Goal: Register for event/course

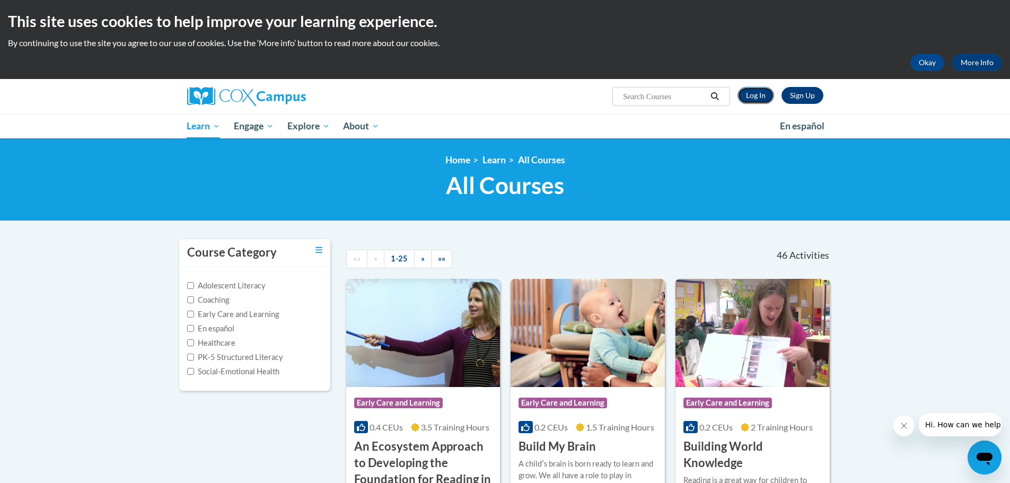
click at [754, 92] on link "Log In" at bounding box center [755, 95] width 37 height 17
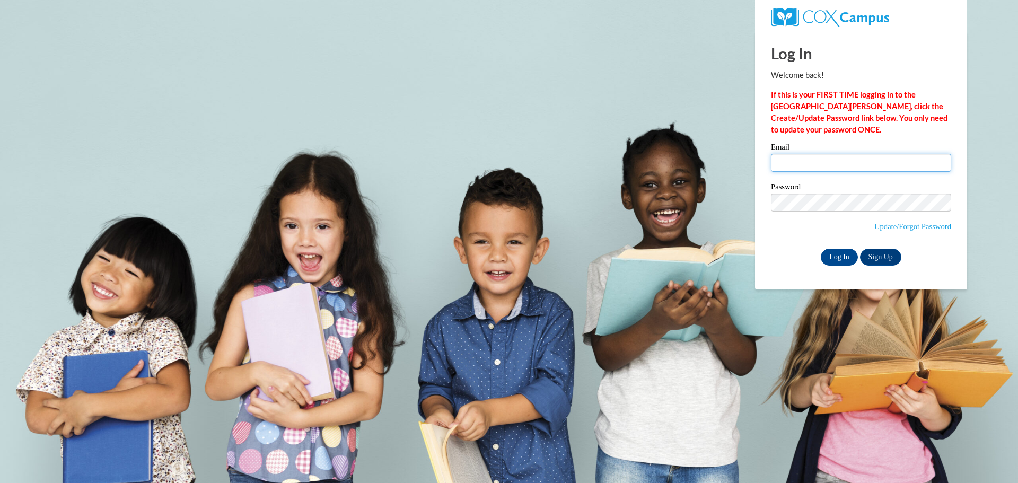
click at [798, 162] on input "Email" at bounding box center [861, 163] width 180 height 18
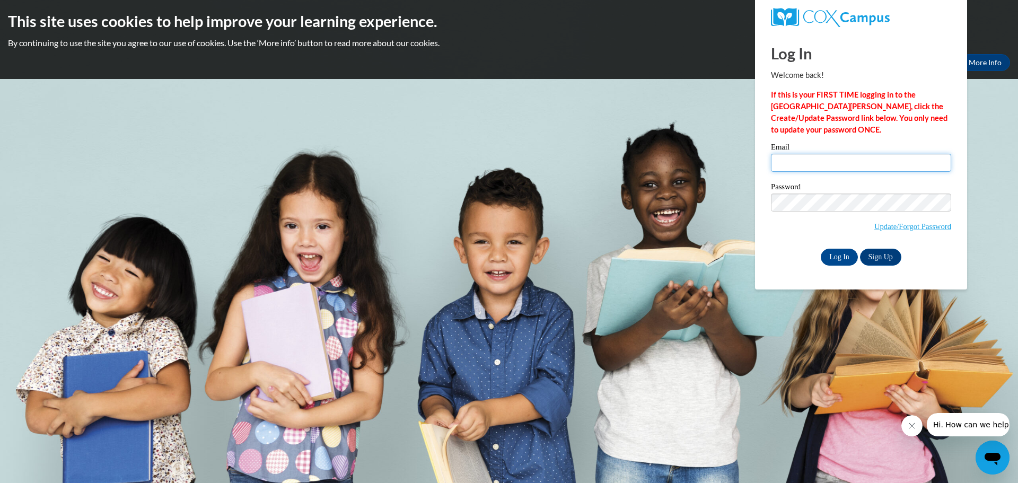
click at [792, 163] on input "Email" at bounding box center [861, 163] width 180 height 18
type input "[EMAIL_ADDRESS][DOMAIN_NAME]"
drag, startPoint x: 842, startPoint y: 252, endPoint x: 835, endPoint y: 254, distance: 7.2
click at [841, 252] on input "Log In" at bounding box center [839, 257] width 37 height 17
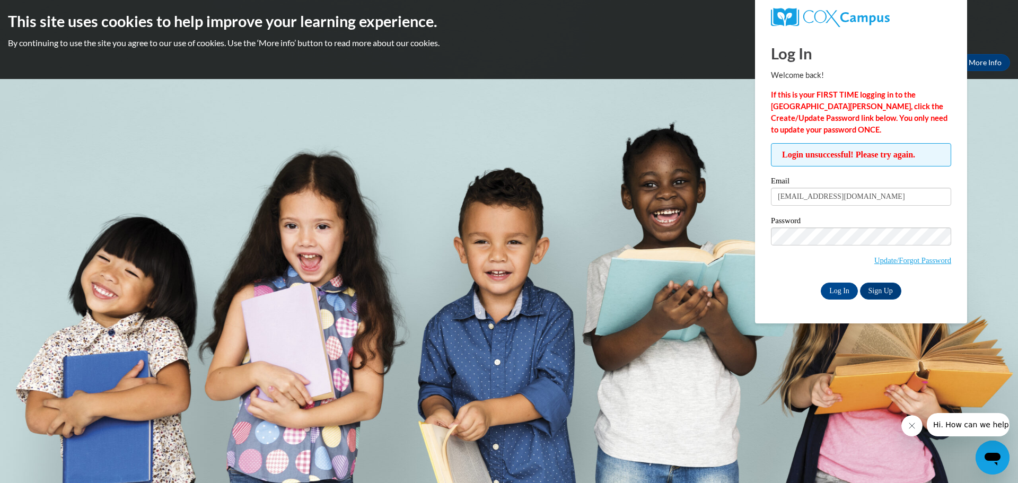
click at [802, 300] on div "Log In Welcome back! If this is your FIRST TIME logging in to the [GEOGRAPHIC_D…" at bounding box center [861, 178] width 228 height 292
click at [841, 288] on input "Log In" at bounding box center [839, 291] width 37 height 17
click at [891, 260] on link "Update/Forgot Password" at bounding box center [912, 260] width 77 height 8
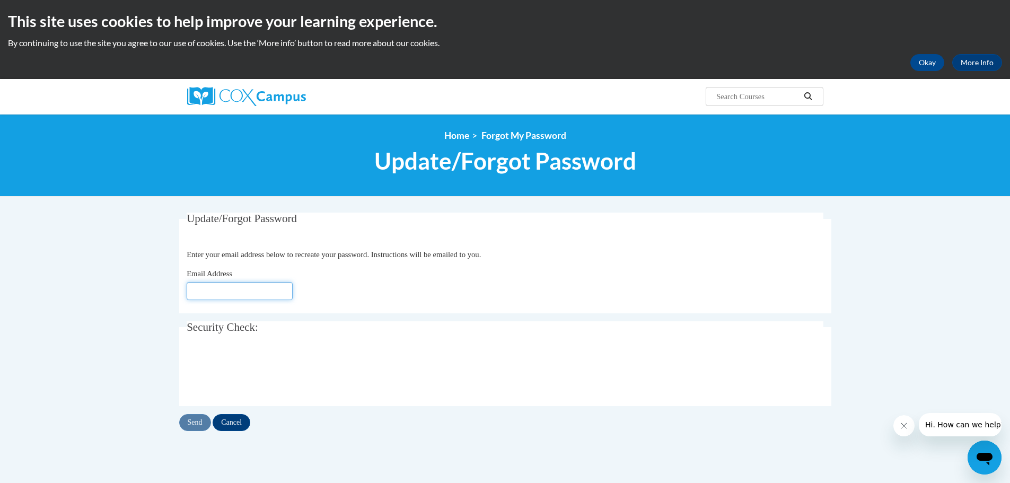
click at [284, 293] on input "Email Address" at bounding box center [240, 291] width 106 height 18
type input "[EMAIL_ADDRESS][DOMAIN_NAME]"
click at [190, 427] on input "Send" at bounding box center [195, 422] width 32 height 17
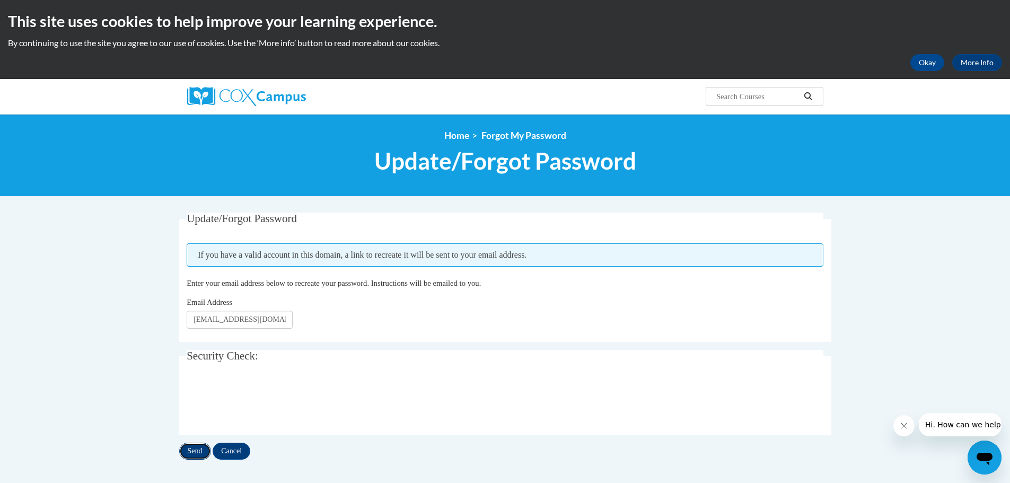
click at [197, 453] on input "Send" at bounding box center [195, 451] width 32 height 17
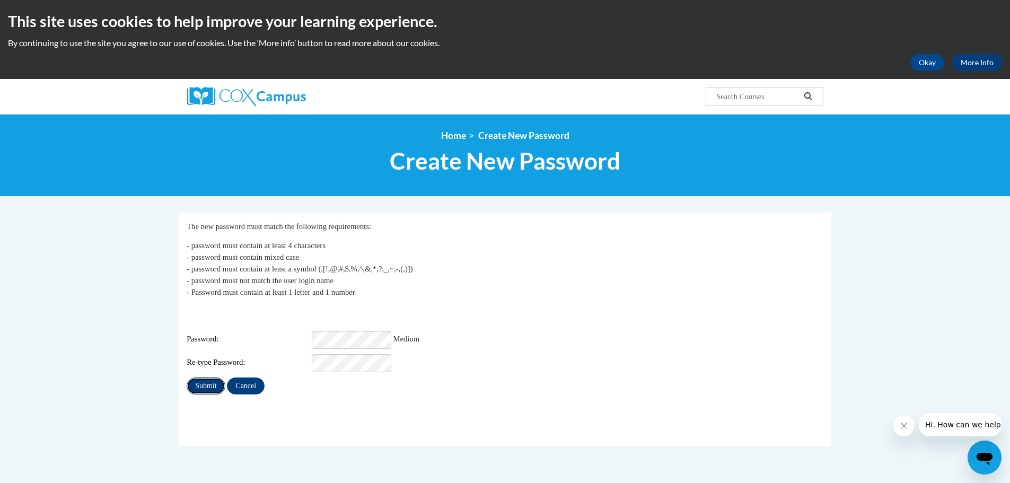
click at [192, 381] on input "Submit" at bounding box center [206, 385] width 38 height 17
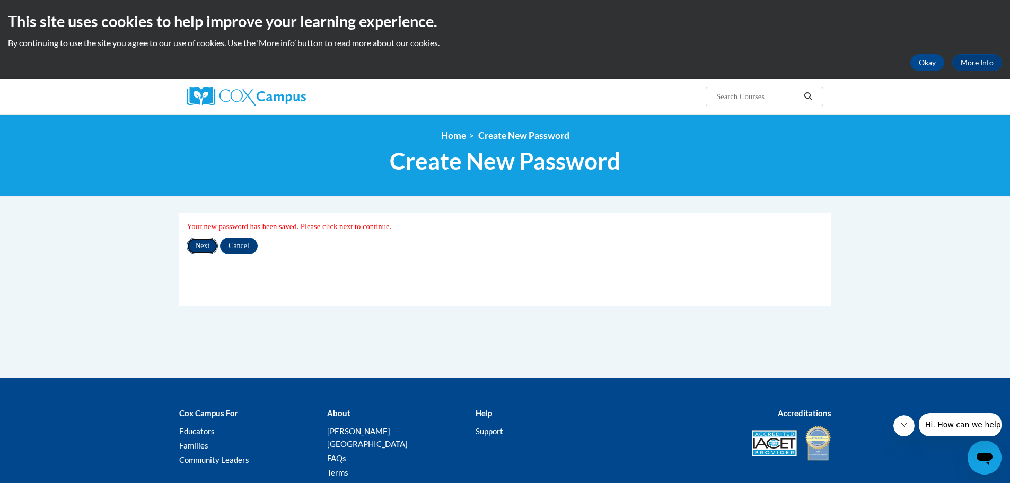
click at [200, 245] on input "Next" at bounding box center [202, 245] width 31 height 17
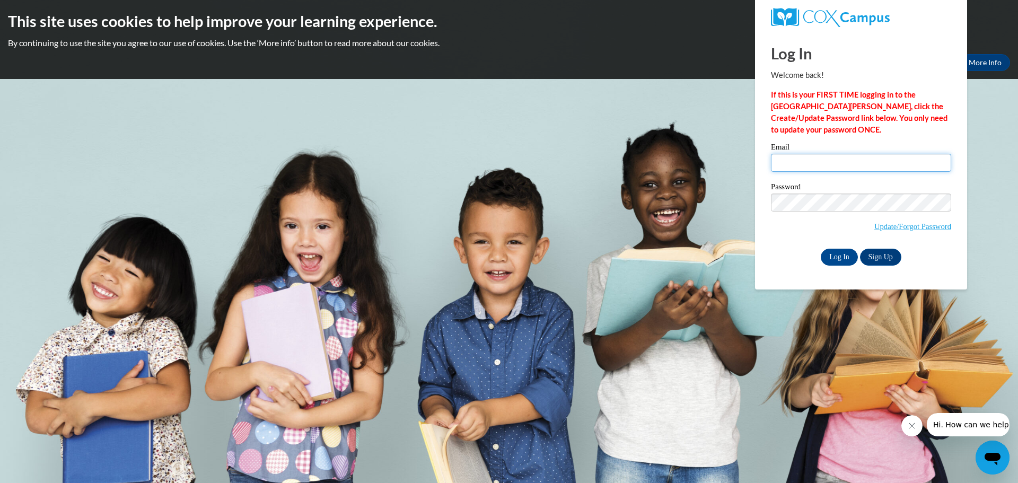
type input "[EMAIL_ADDRESS][DOMAIN_NAME]"
click at [792, 276] on div "Log In Welcome back! If this is your FIRST TIME logging in to the [GEOGRAPHIC_D…" at bounding box center [861, 161] width 228 height 258
click at [831, 257] on input "Log In" at bounding box center [839, 257] width 37 height 17
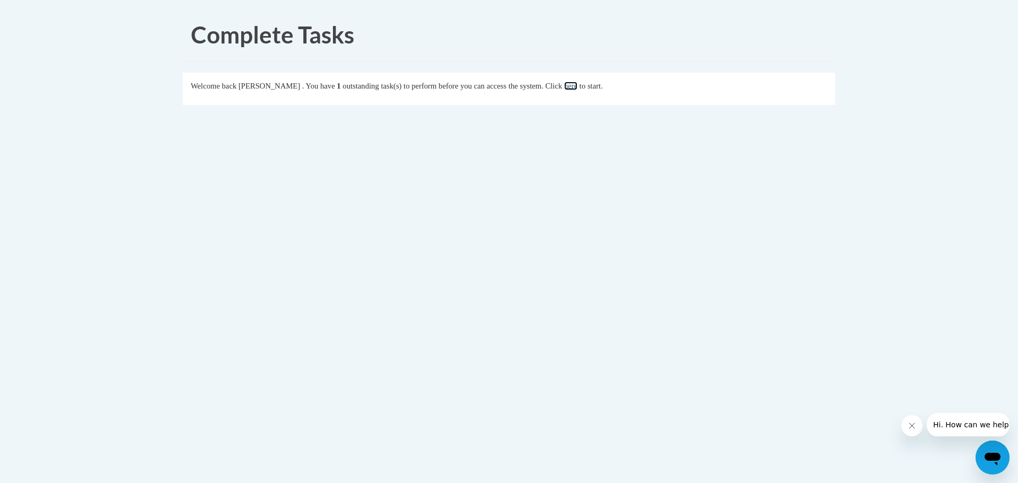
click at [577, 87] on link "here" at bounding box center [570, 86] width 13 height 8
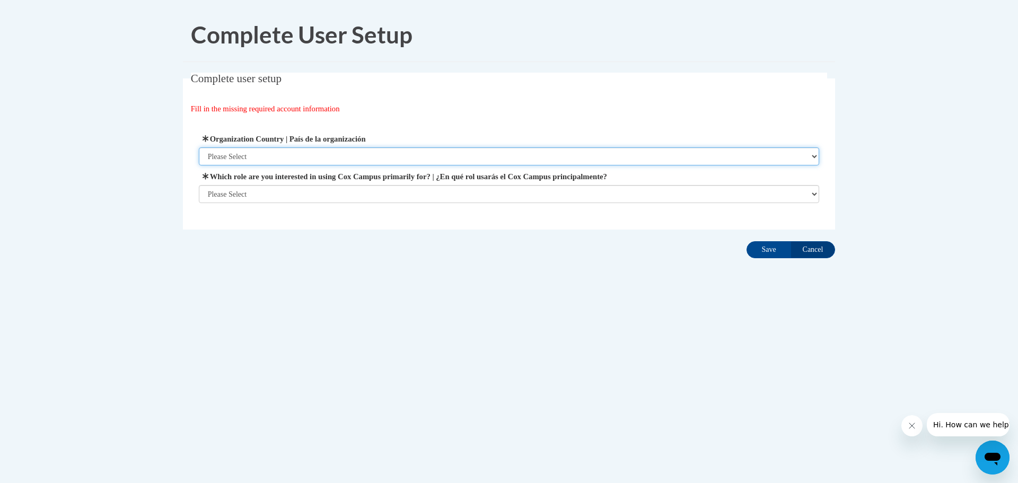
click at [223, 156] on select "Please Select [GEOGRAPHIC_DATA] | [GEOGRAPHIC_DATA] Outside of [GEOGRAPHIC_DATA…" at bounding box center [509, 156] width 621 height 18
select select "ad49bcad-a171-4b2e-b99c-48b446064914"
click at [199, 147] on select "Please Select United States | Estados Unidos Outside of the United States | Fue…" at bounding box center [509, 156] width 621 height 18
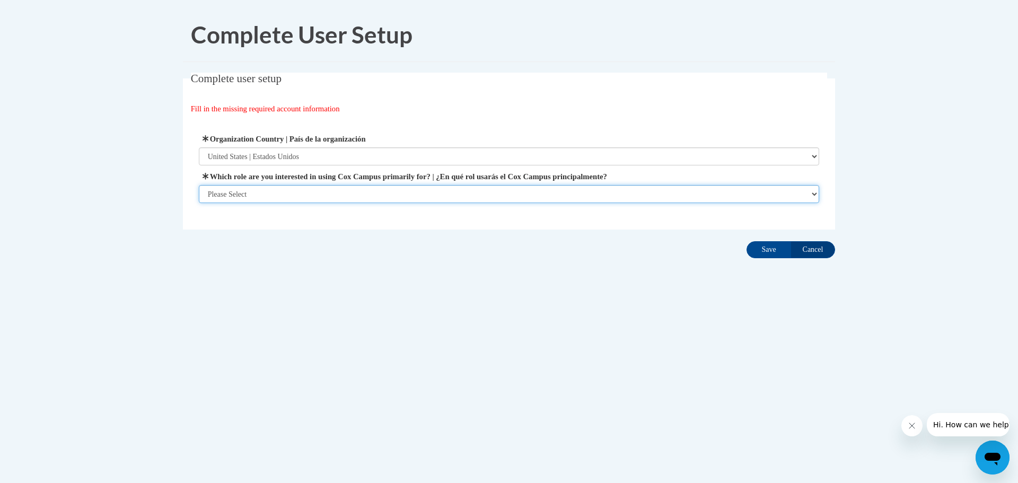
click at [243, 198] on select "Please Select College/University | Colegio/Universidad Community/Nonprofit Part…" at bounding box center [509, 194] width 621 height 18
select select "fbf2d438-af2f-41f8-98f1-81c410e29de3"
click at [199, 203] on select "Please Select College/University | Colegio/Universidad Community/Nonprofit Part…" at bounding box center [509, 194] width 621 height 18
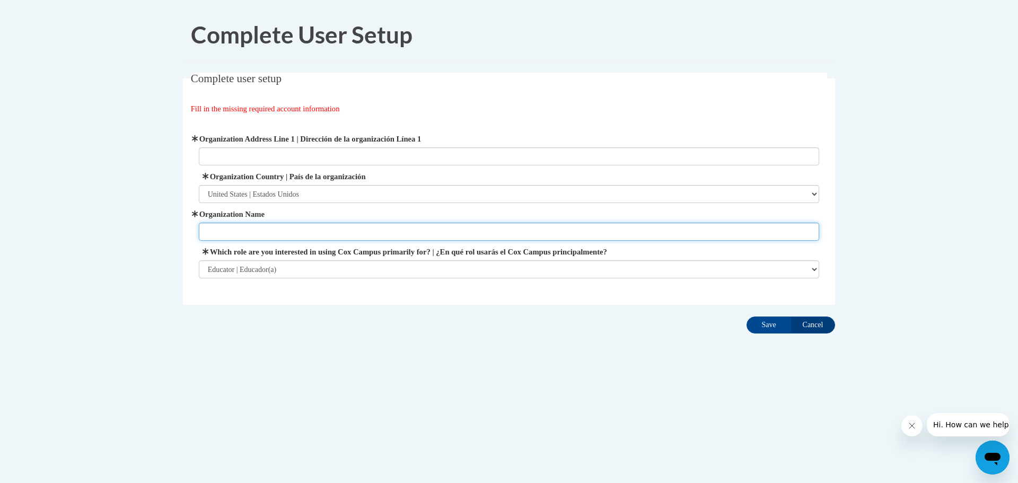
click at [232, 237] on input "Organization Name" at bounding box center [509, 232] width 621 height 18
type input "YMCA of Ashland, Ohio"
click at [753, 319] on input "Save" at bounding box center [768, 324] width 45 height 17
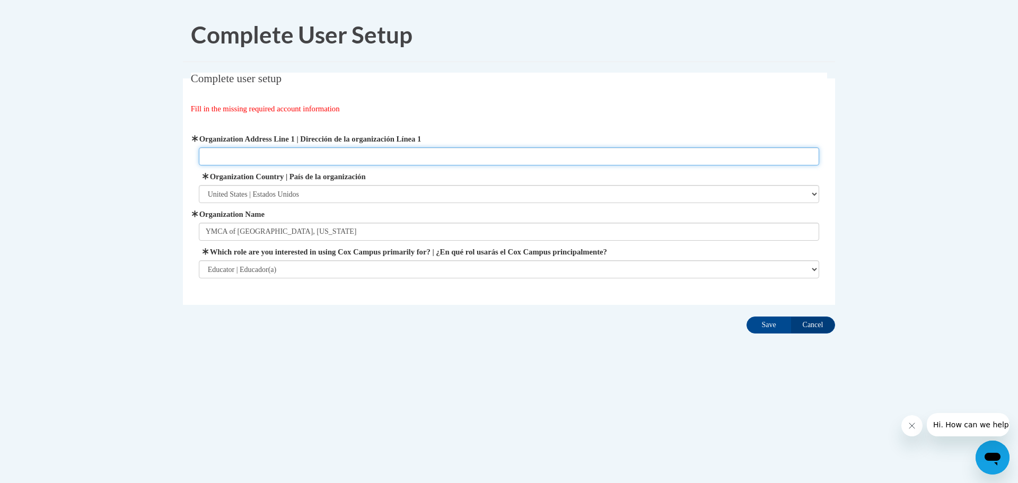
click at [280, 153] on input "Organization Address Line 1 | Dirección de la organización Línea 1" at bounding box center [509, 156] width 621 height 18
type input "207 Miller St"
click at [304, 158] on input "207 Miller St" at bounding box center [509, 156] width 621 height 18
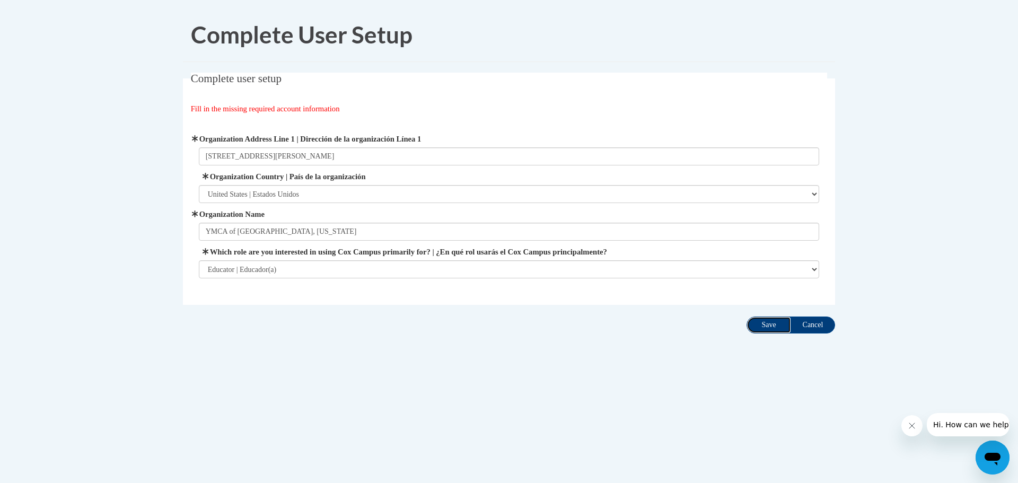
click at [755, 324] on input "Save" at bounding box center [768, 324] width 45 height 17
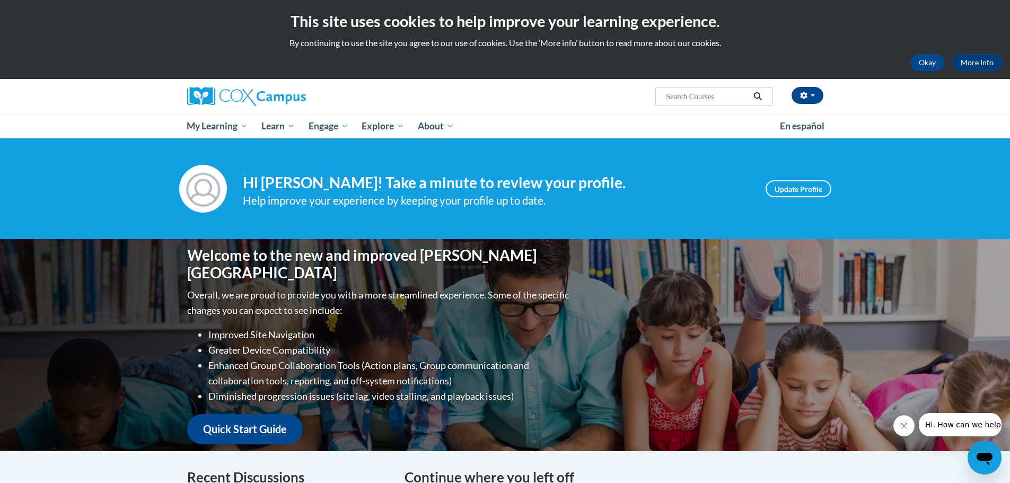
click at [673, 102] on input "Search..." at bounding box center [707, 96] width 85 height 13
type input "rhyme with me"
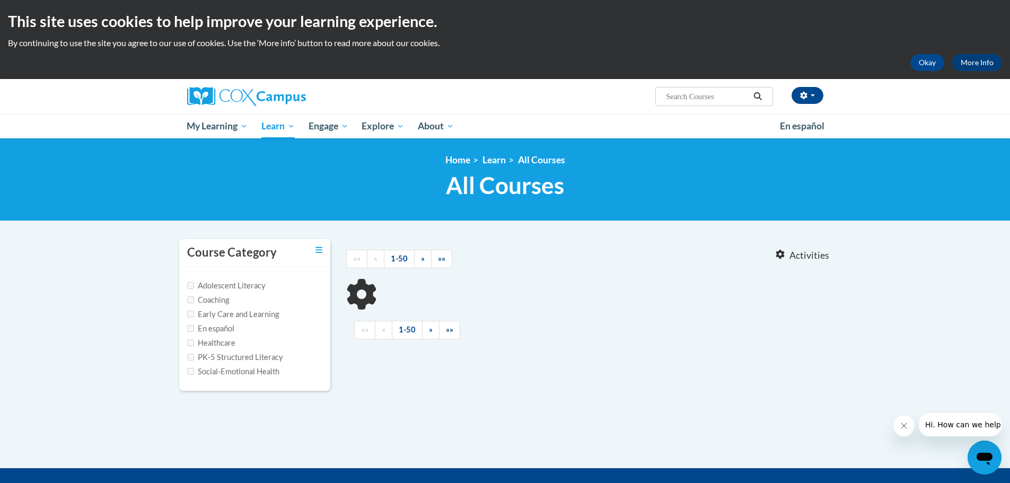
type input "rhyme with me"
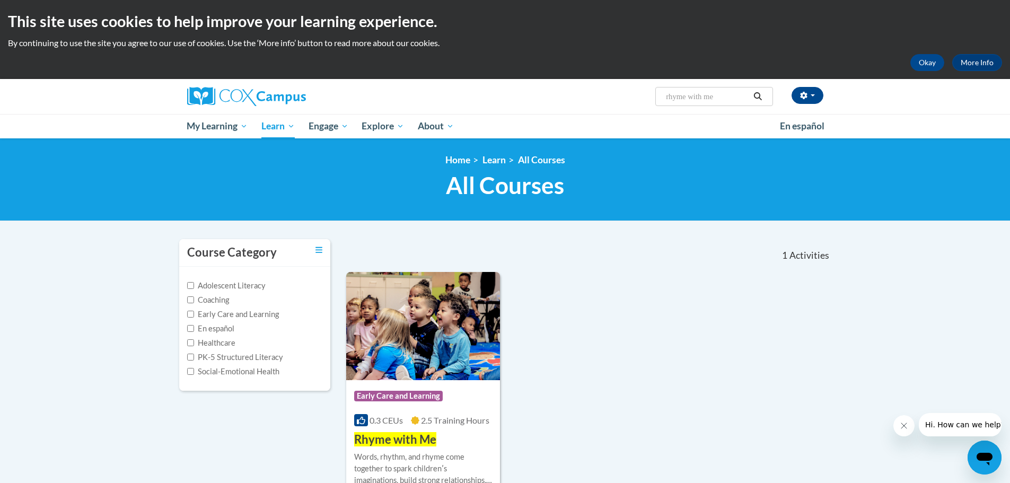
scroll to position [53, 0]
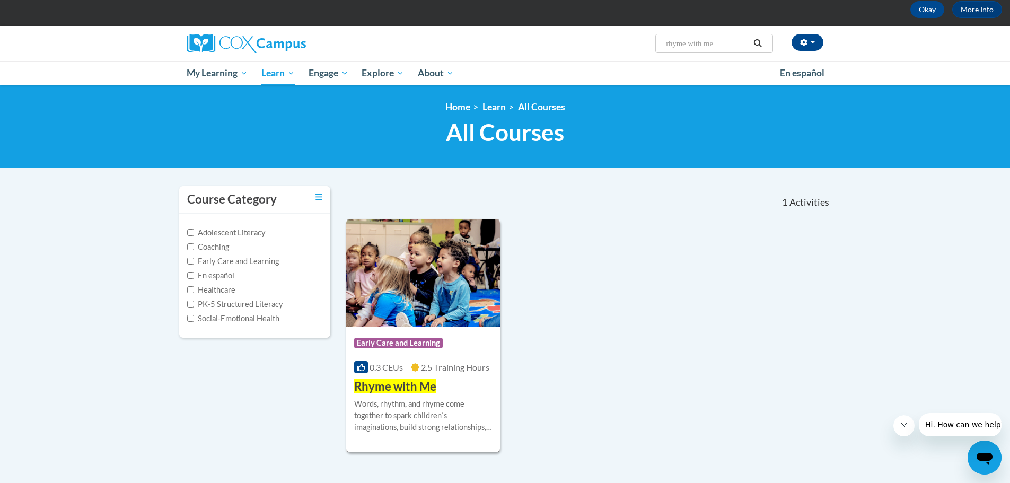
click at [411, 345] on span "Early Care and Learning" at bounding box center [398, 343] width 89 height 11
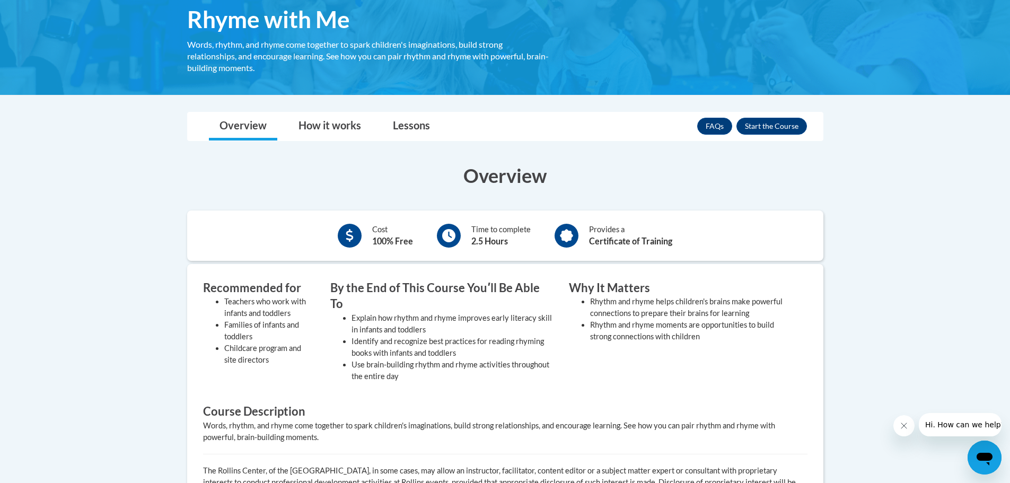
scroll to position [159, 0]
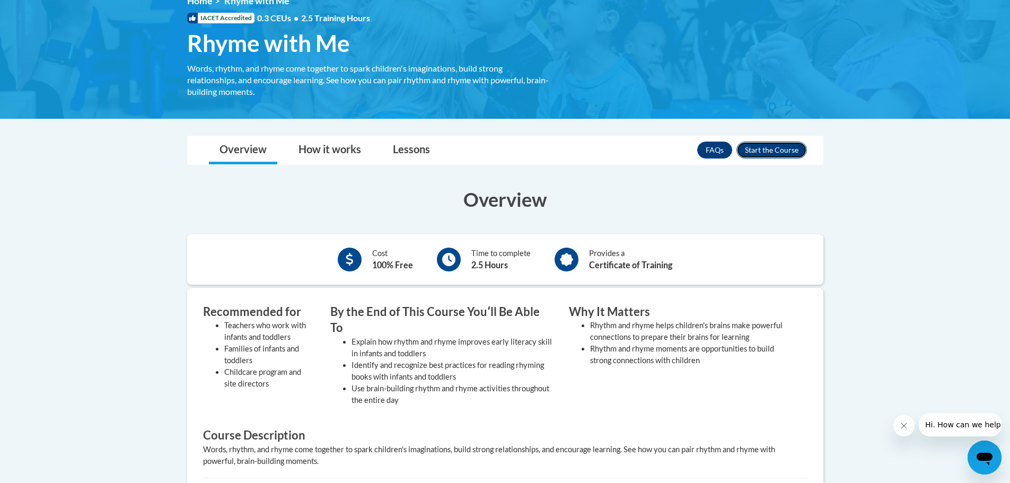
click at [765, 150] on button "Enroll" at bounding box center [771, 150] width 71 height 17
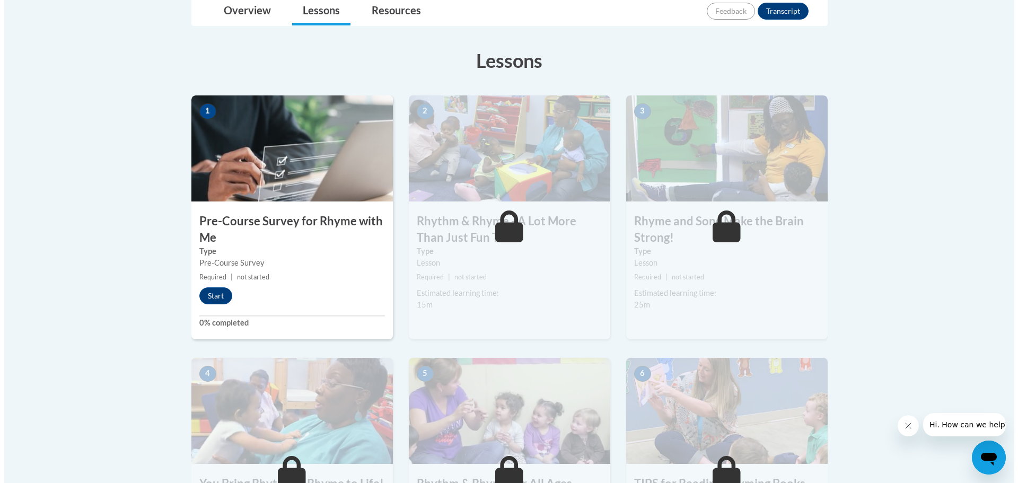
scroll to position [265, 0]
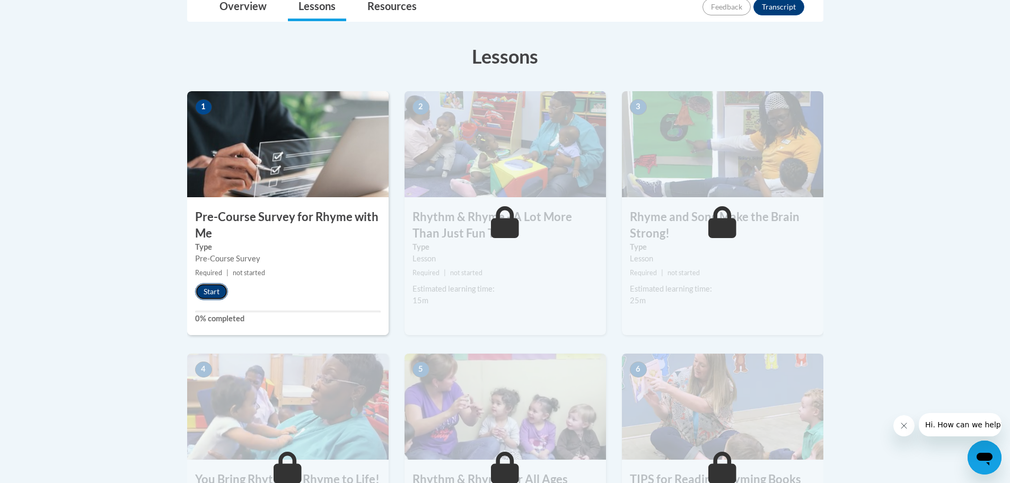
click at [216, 289] on button "Start" at bounding box center [211, 291] width 33 height 17
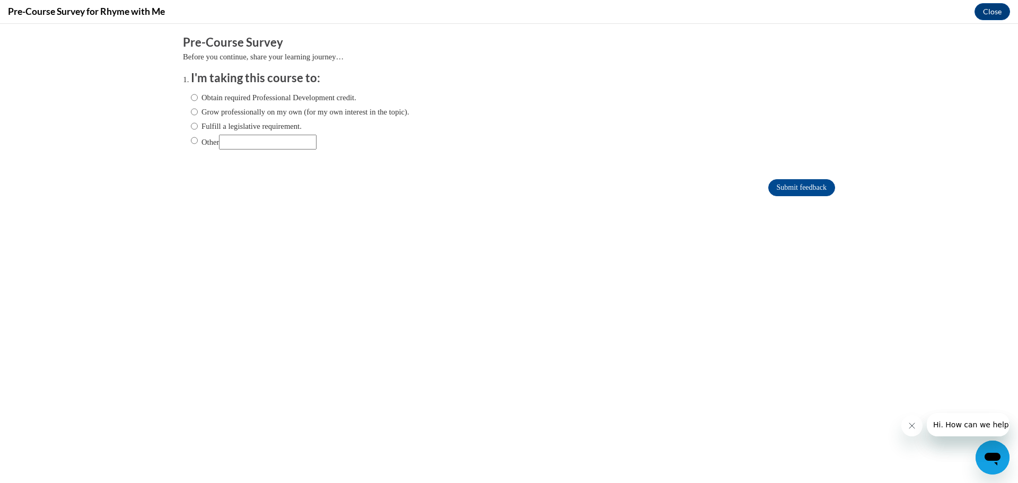
scroll to position [0, 0]
click at [191, 99] on input "Obtain required Professional Development credit." at bounding box center [194, 98] width 7 height 12
radio input "true"
click at [777, 184] on input "Submit feedback" at bounding box center [801, 187] width 67 height 17
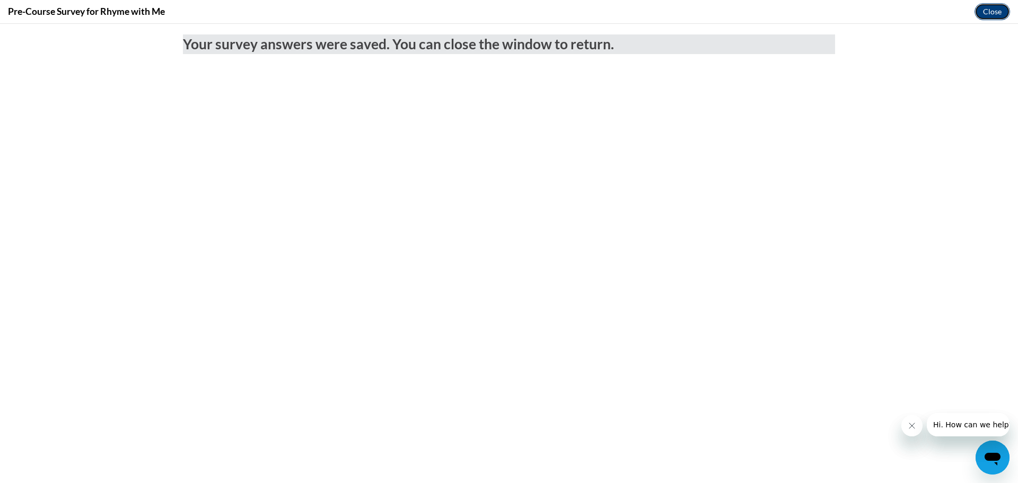
click at [981, 9] on button "Close" at bounding box center [992, 11] width 36 height 17
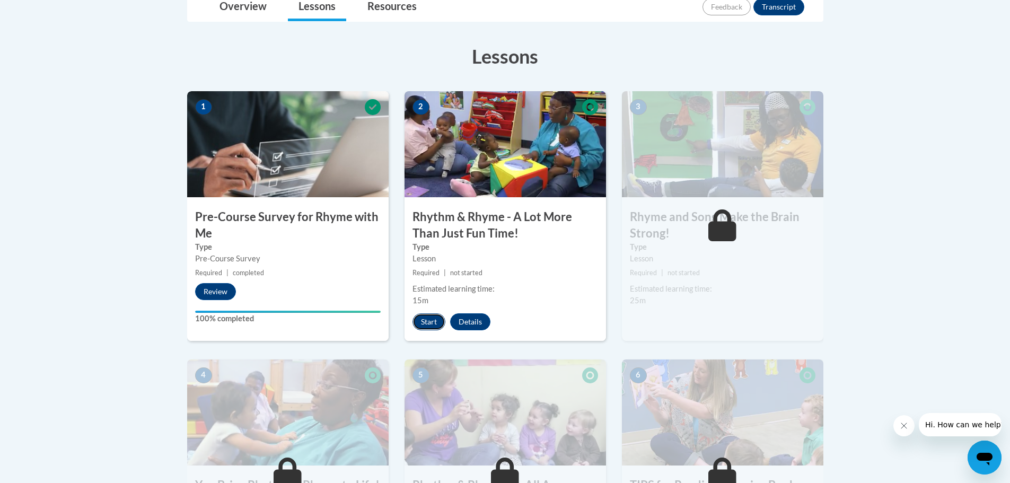
click at [424, 321] on button "Start" at bounding box center [428, 321] width 33 height 17
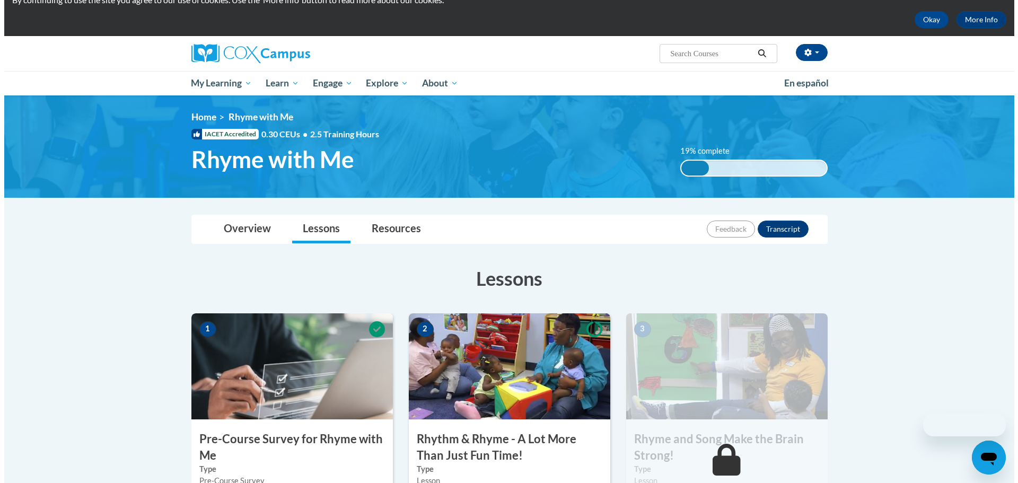
scroll to position [212, 0]
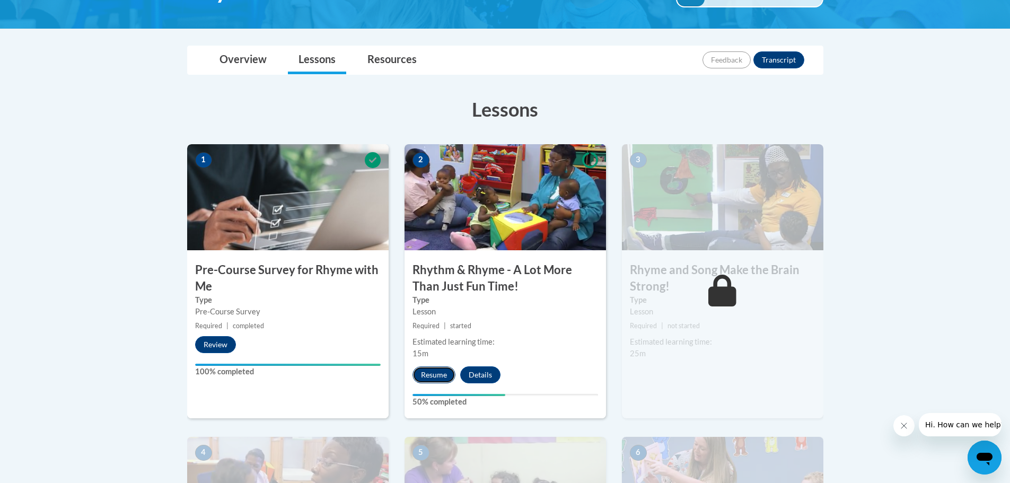
click at [429, 376] on button "Resume" at bounding box center [433, 374] width 43 height 17
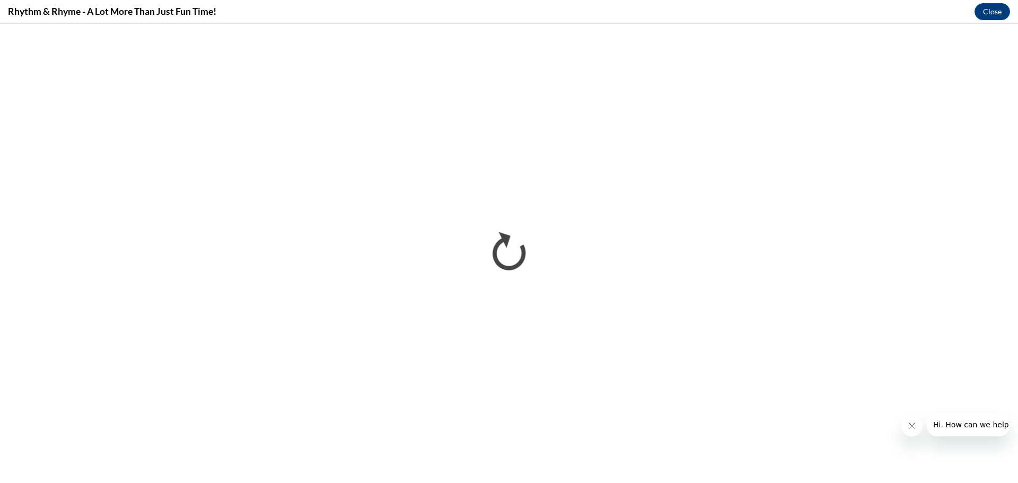
scroll to position [0, 0]
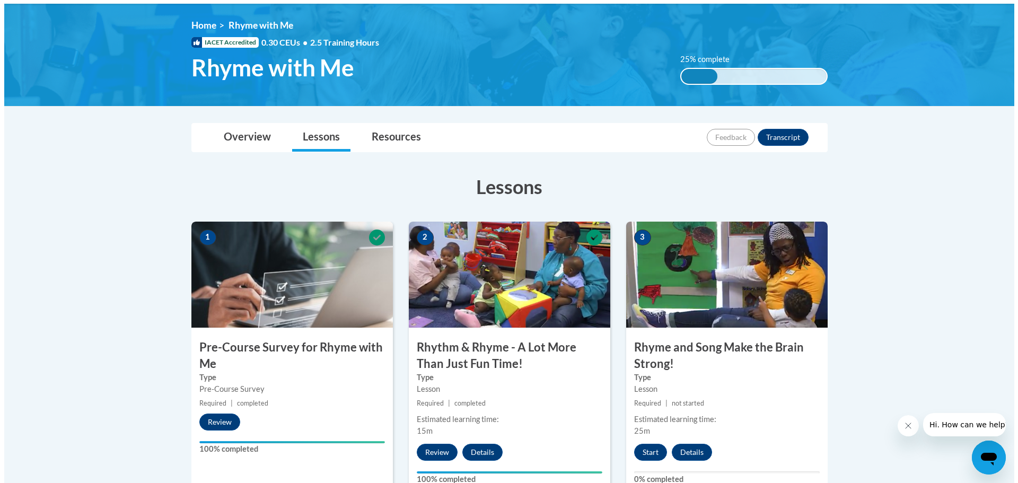
scroll to position [159, 0]
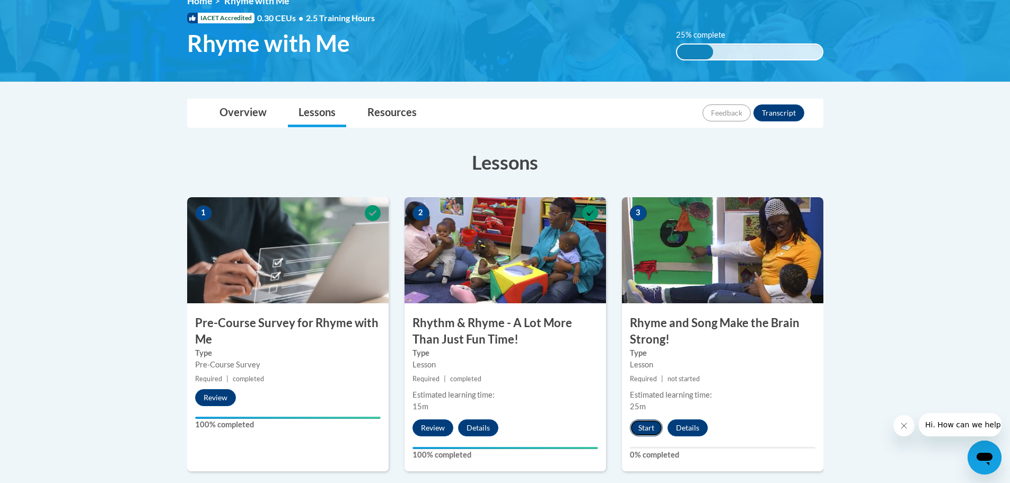
click at [648, 428] on button "Start" at bounding box center [646, 427] width 33 height 17
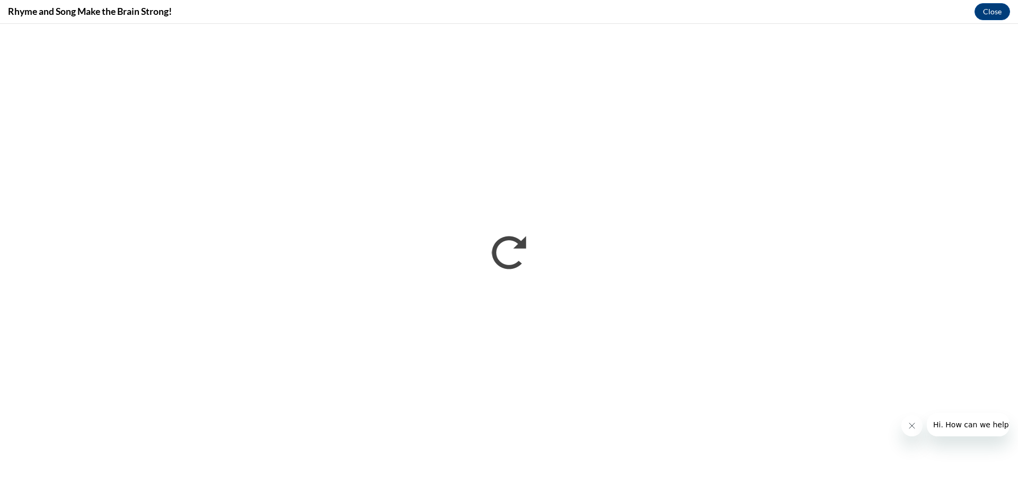
scroll to position [0, 0]
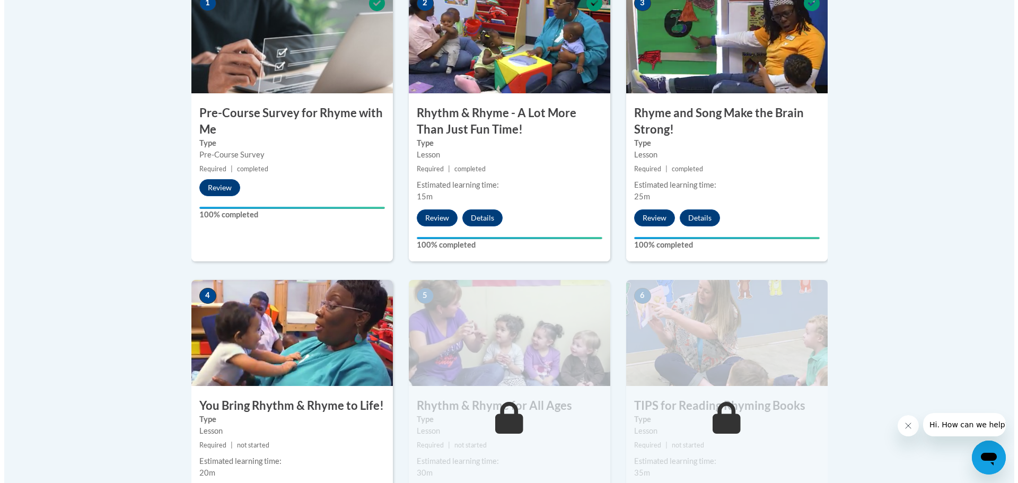
scroll to position [424, 0]
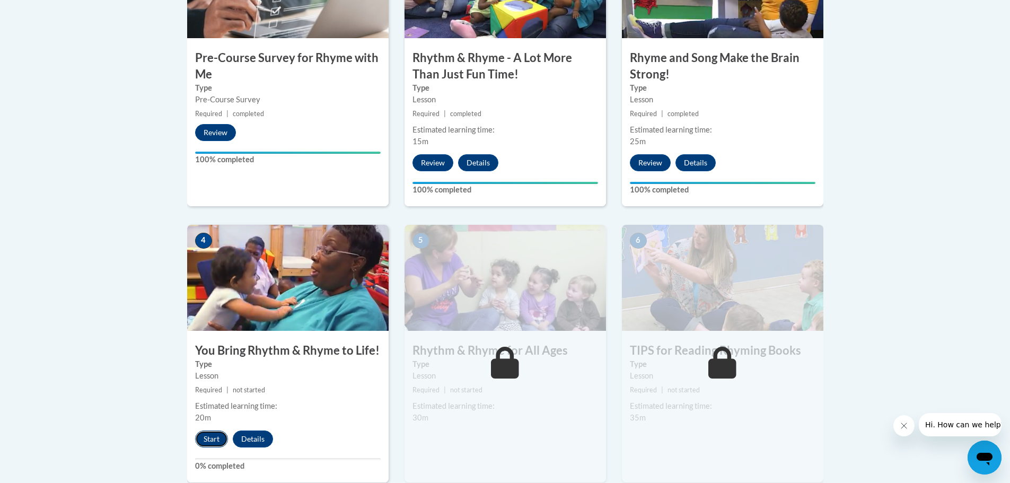
click at [212, 435] on button "Start" at bounding box center [211, 438] width 33 height 17
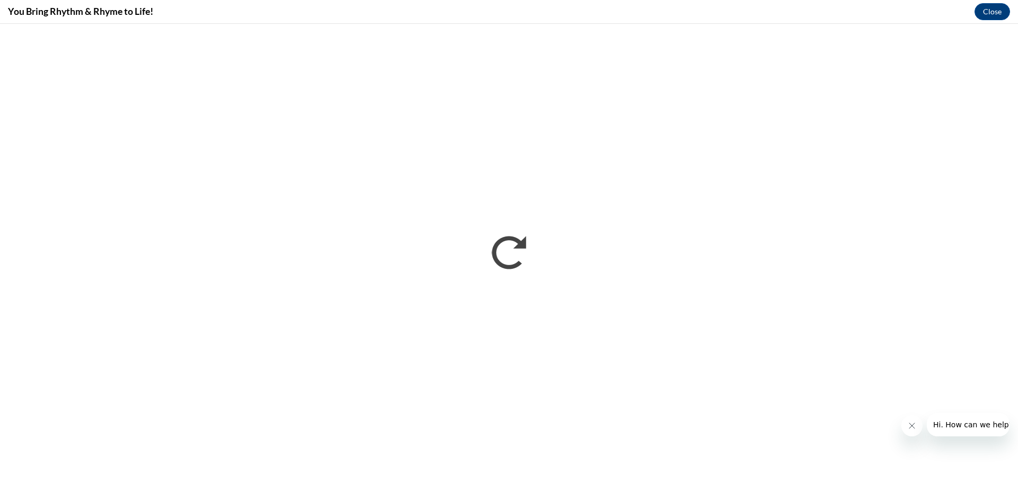
scroll to position [0, 0]
